Goal: Task Accomplishment & Management: Use online tool/utility

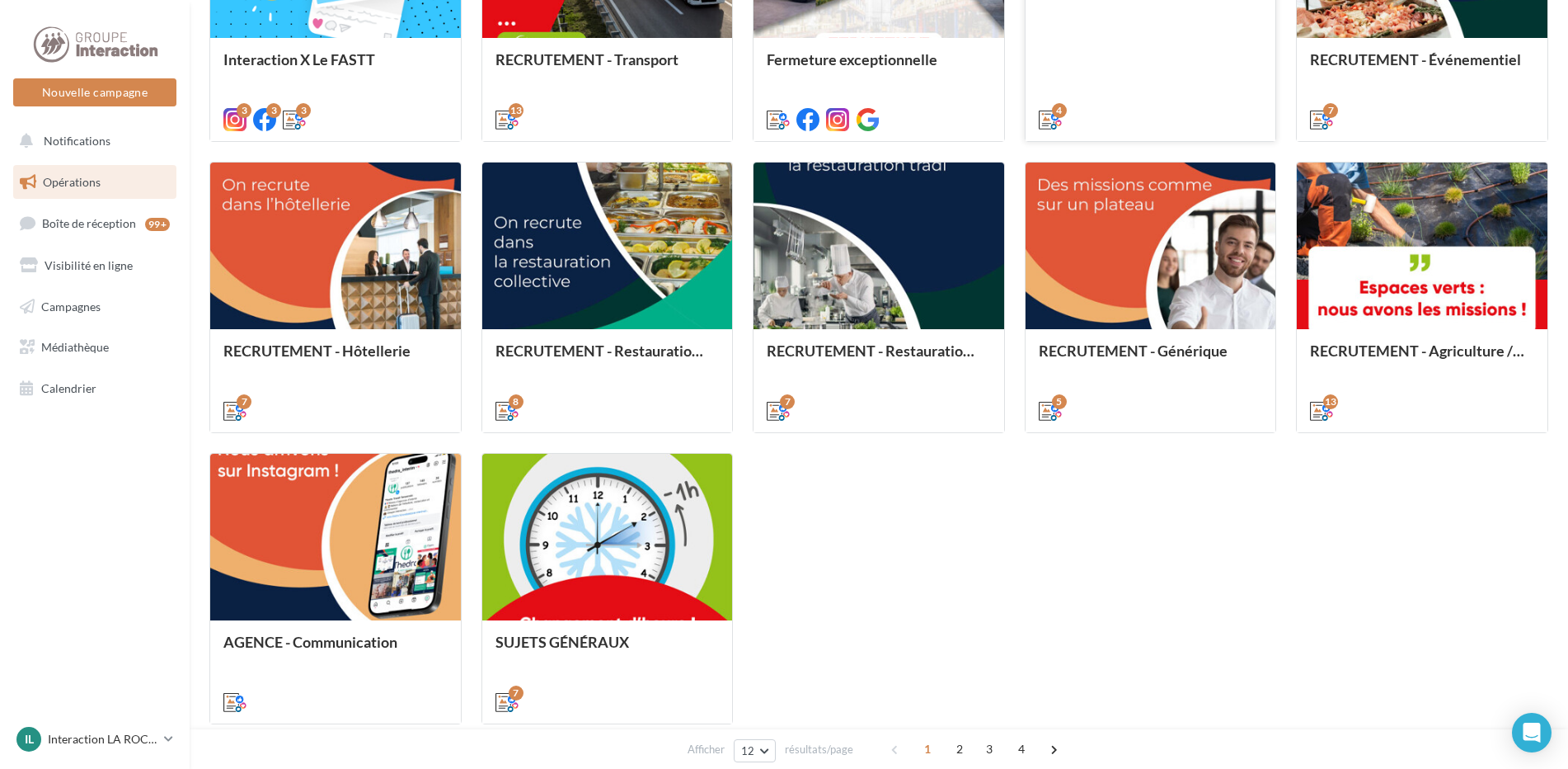
scroll to position [742, 0]
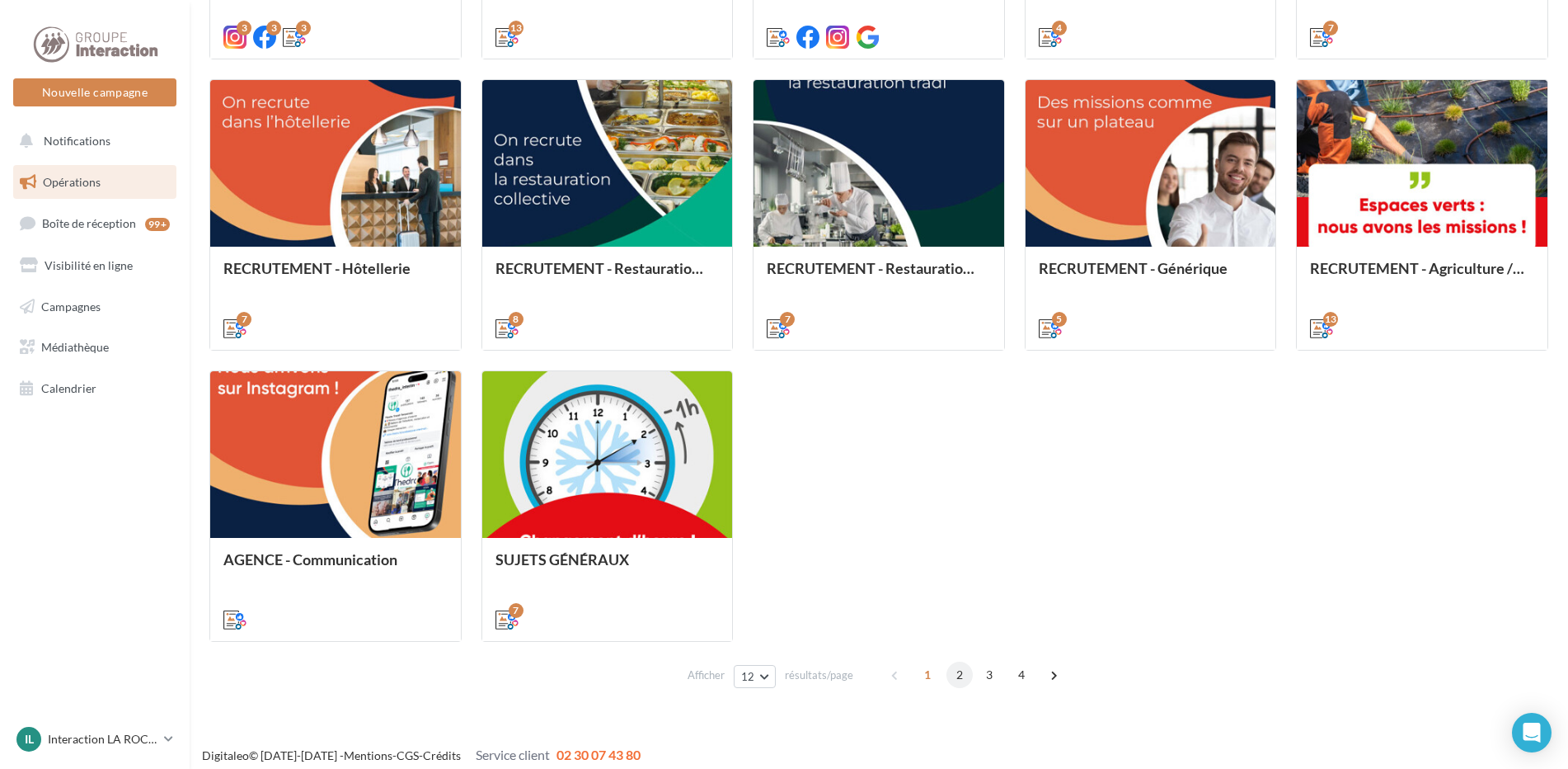
click at [960, 676] on span "2" at bounding box center [959, 675] width 27 height 27
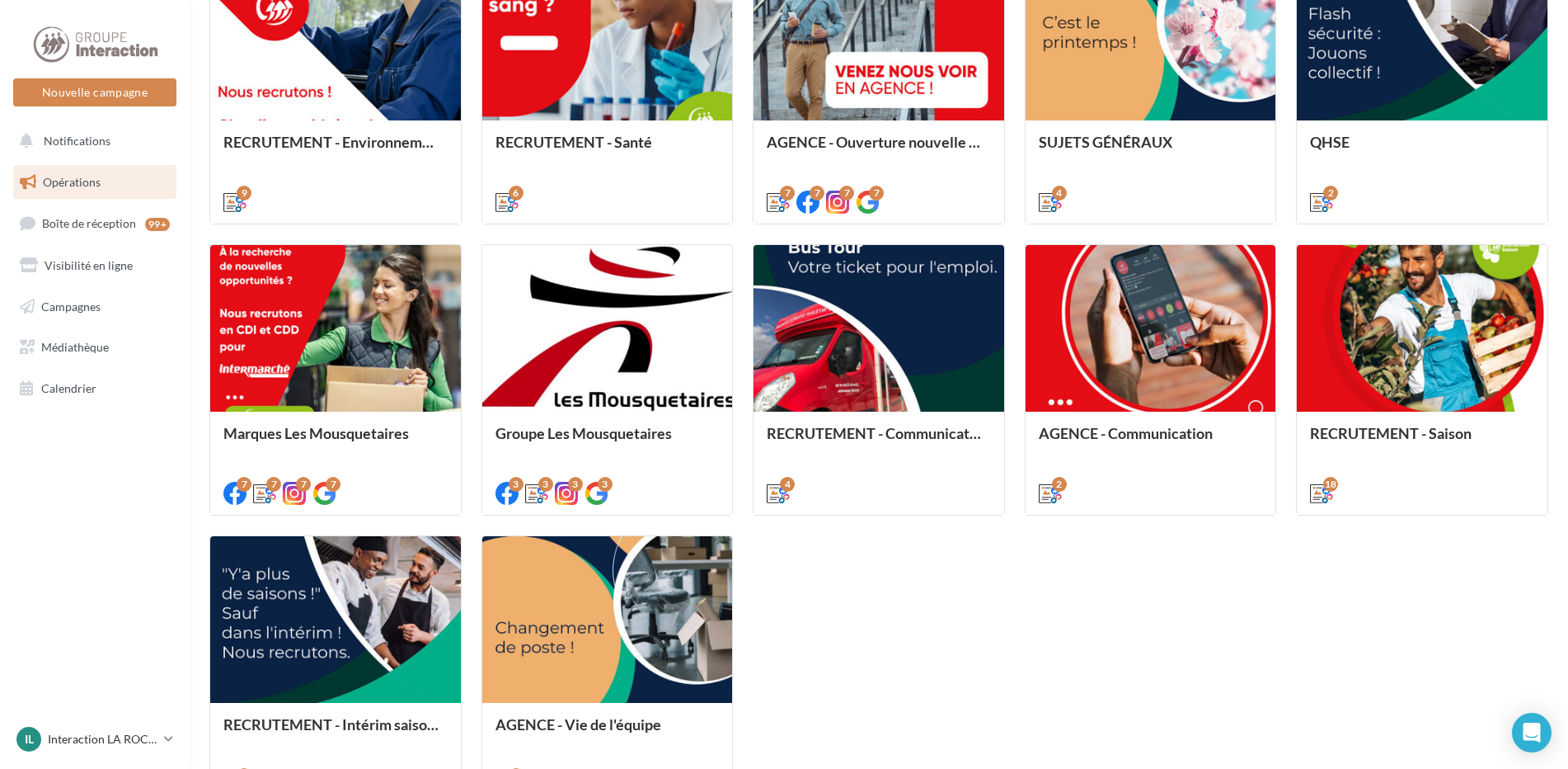
scroll to position [753, 0]
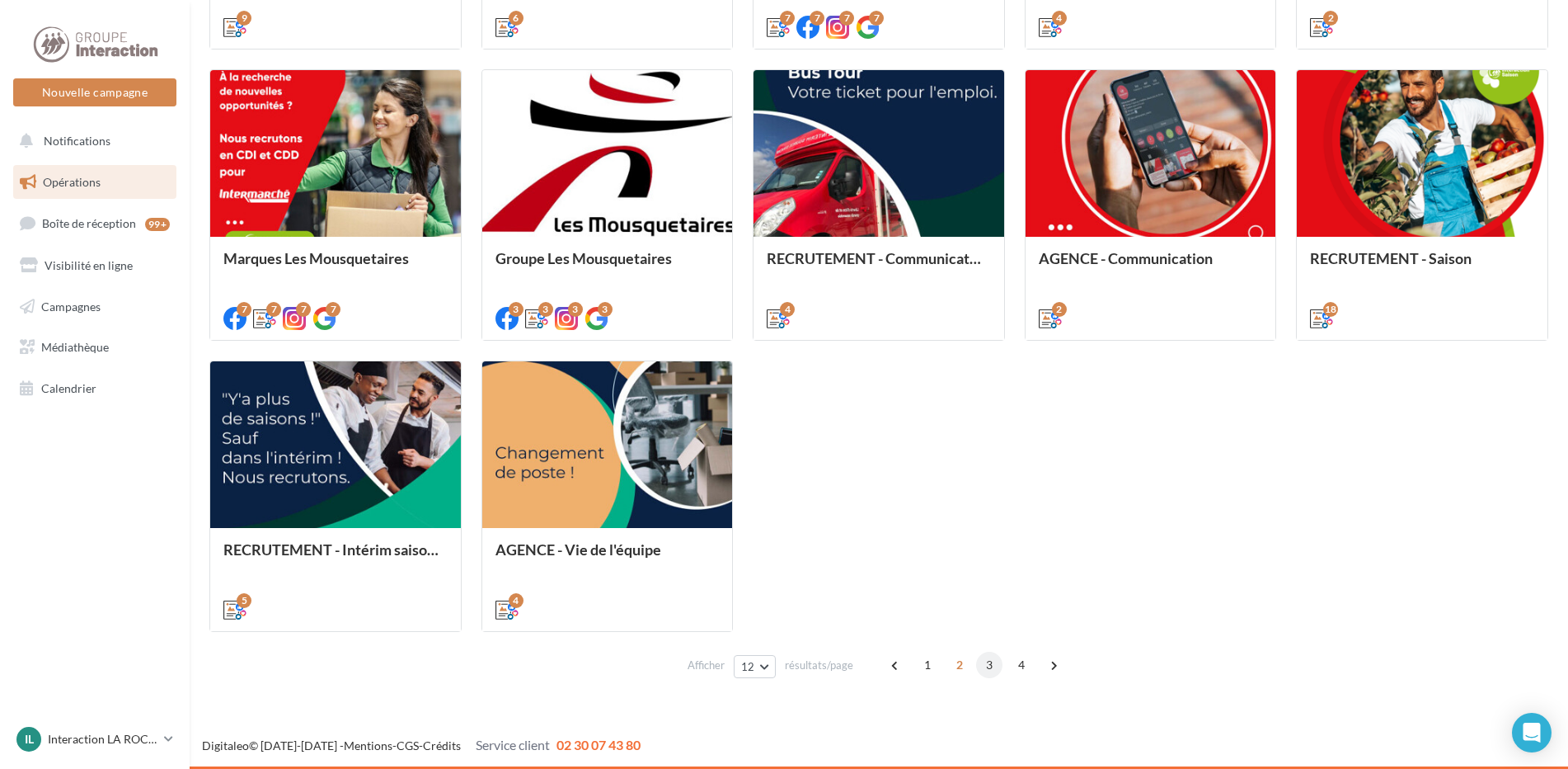
click at [984, 665] on span "3" at bounding box center [989, 665] width 27 height 27
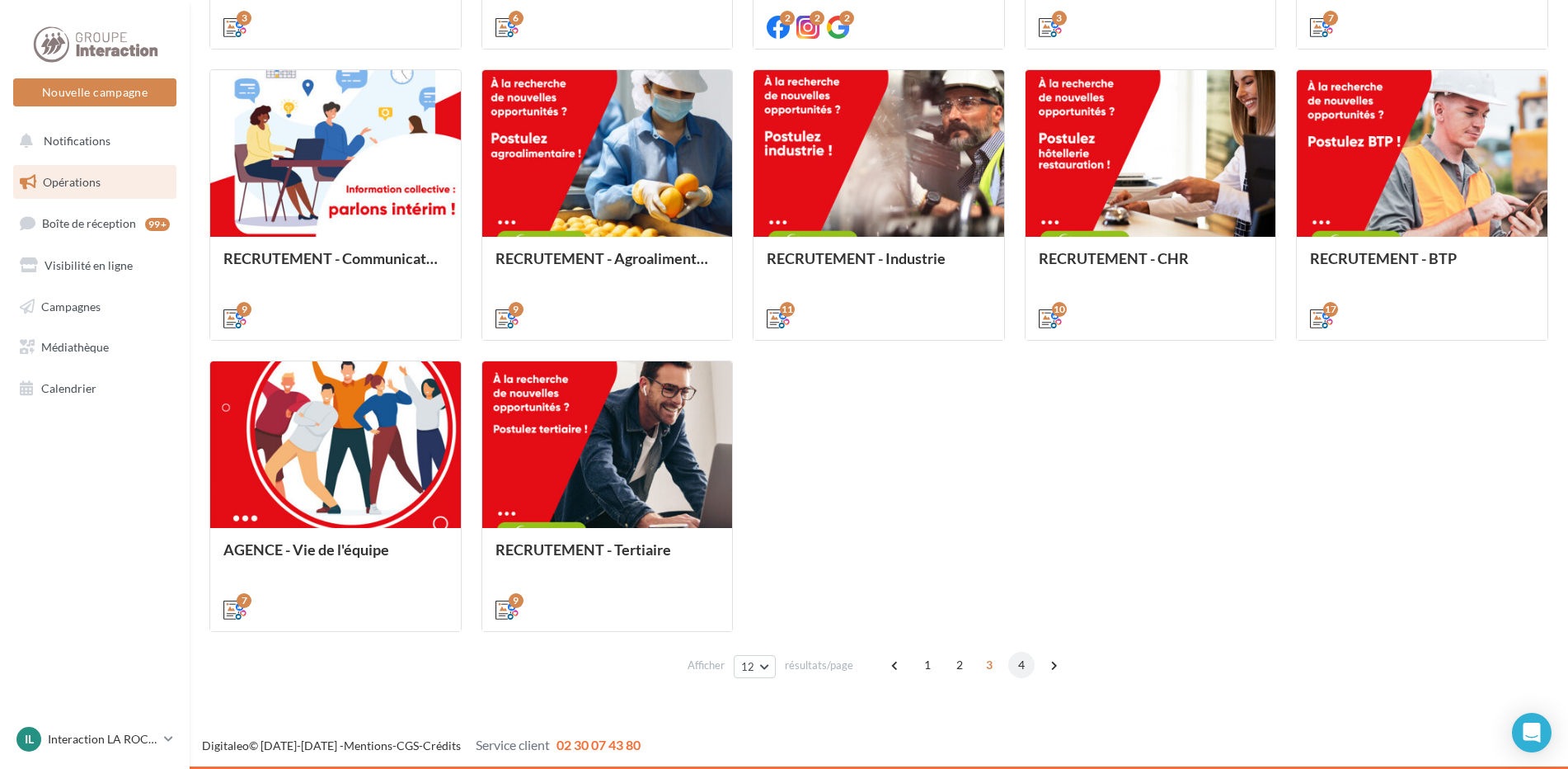
click at [1022, 665] on span "4" at bounding box center [1021, 665] width 27 height 27
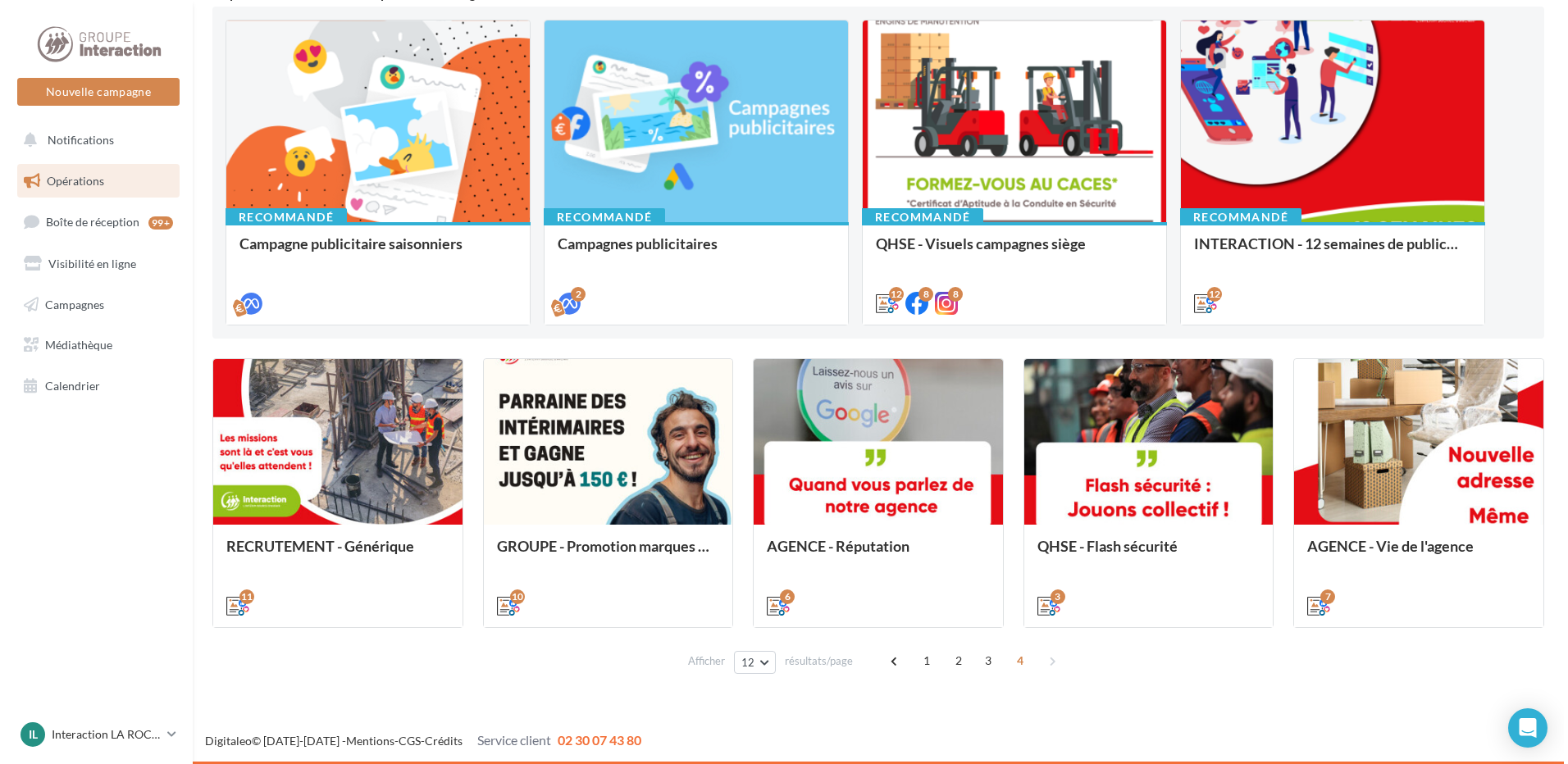
scroll to position [168, 0]
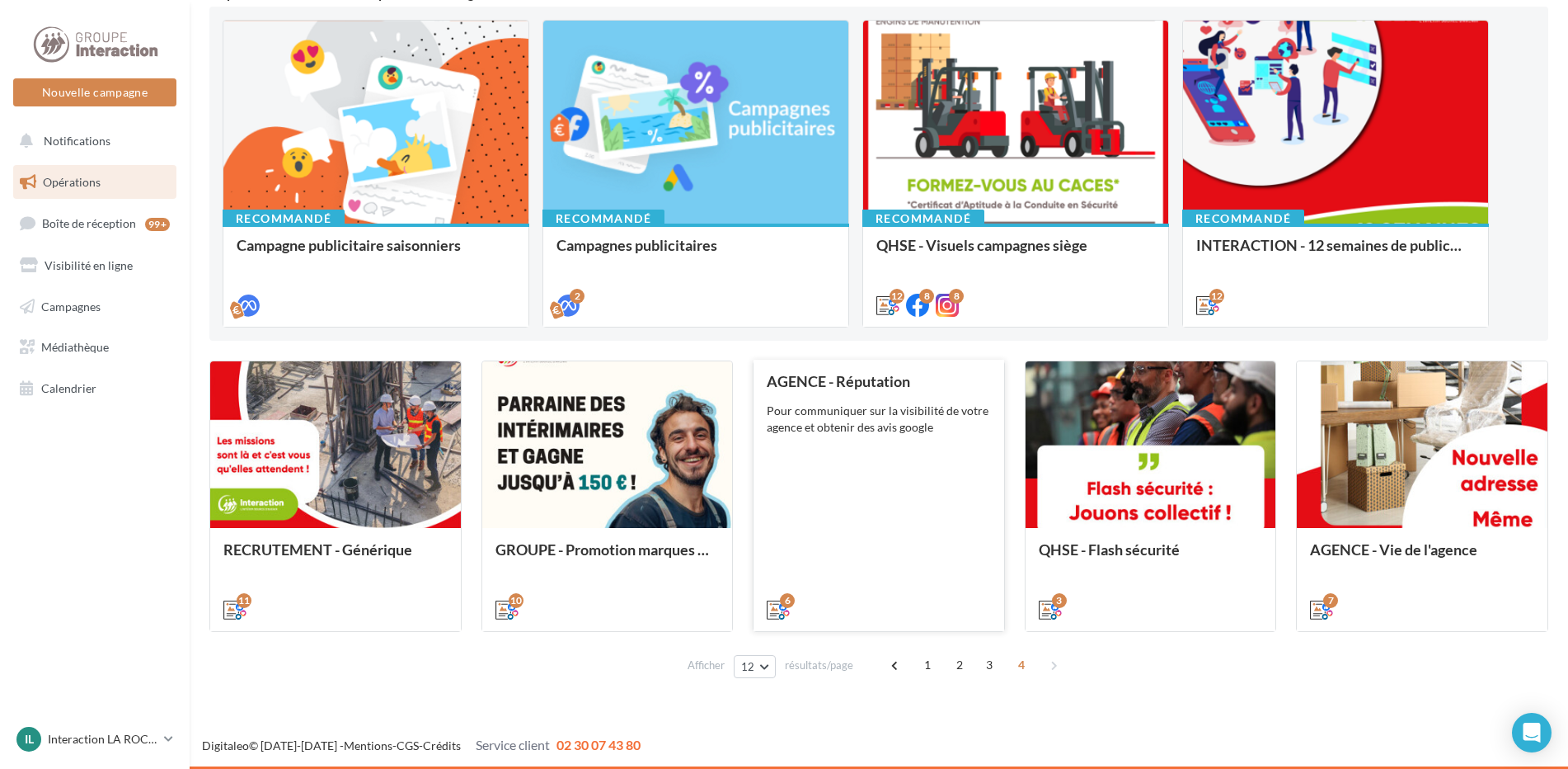
click at [841, 403] on div "Pour communiquer sur la visibilité de votre agence et obtenir des avis google" at bounding box center [879, 419] width 224 height 33
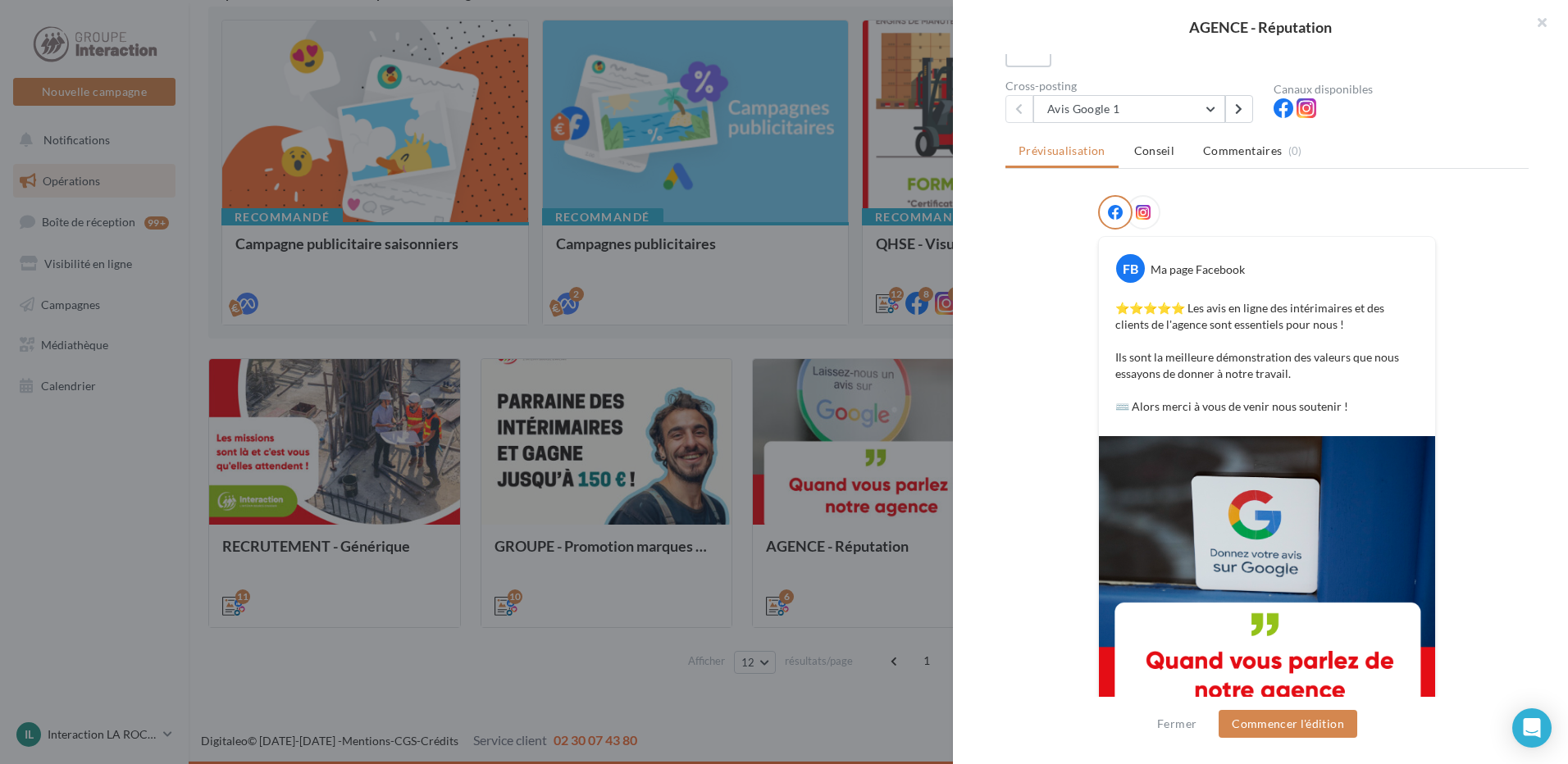
scroll to position [268, 0]
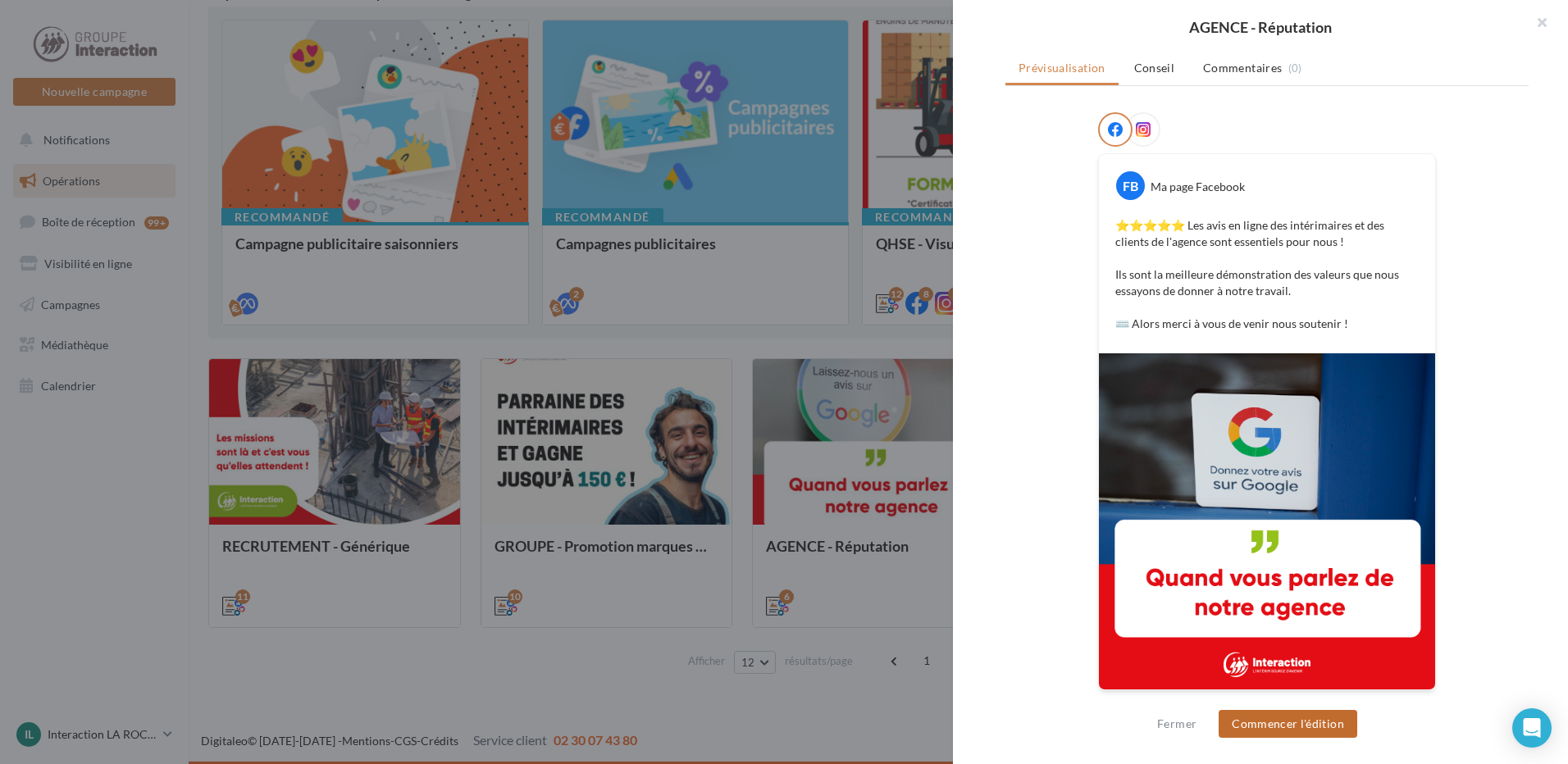
click at [1258, 723] on button "Commencer l'édition" at bounding box center [1288, 723] width 139 height 28
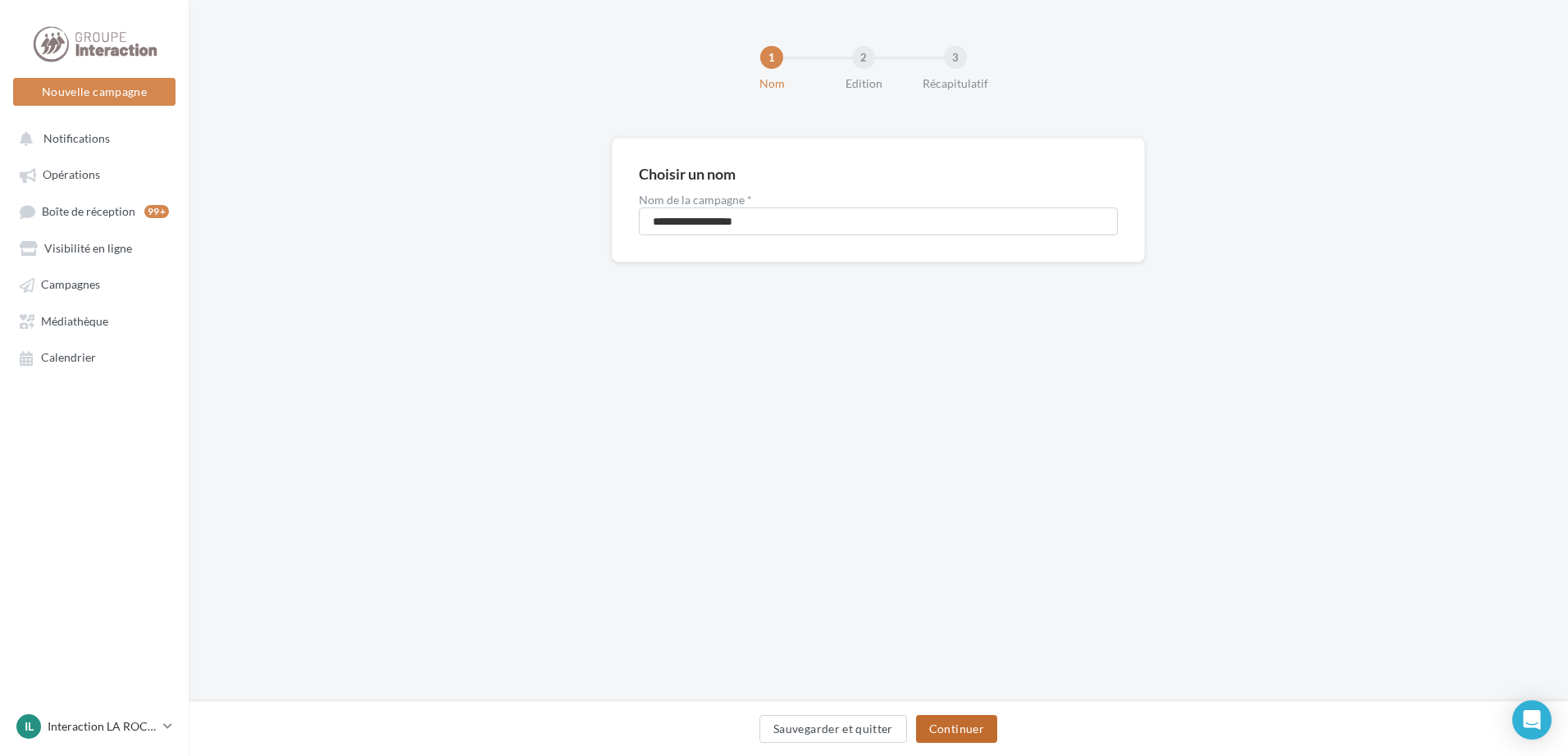
click at [974, 730] on button "Continuer" at bounding box center [956, 729] width 81 height 28
